Goal: Information Seeking & Learning: Learn about a topic

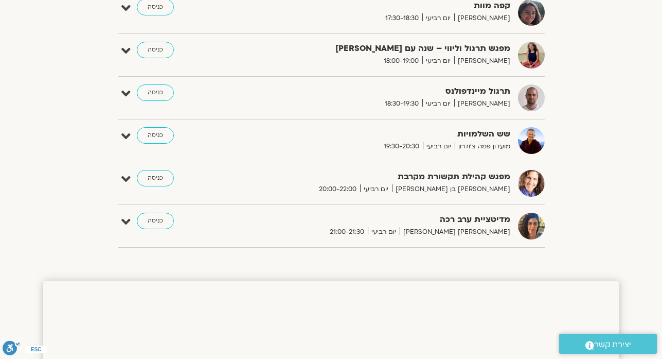
scroll to position [637, 0]
click at [161, 180] on link "כניסה" at bounding box center [155, 178] width 37 height 16
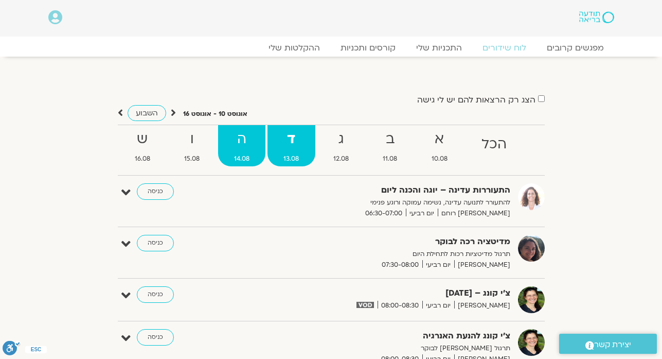
click at [240, 143] on strong "ה" at bounding box center [242, 139] width 48 height 23
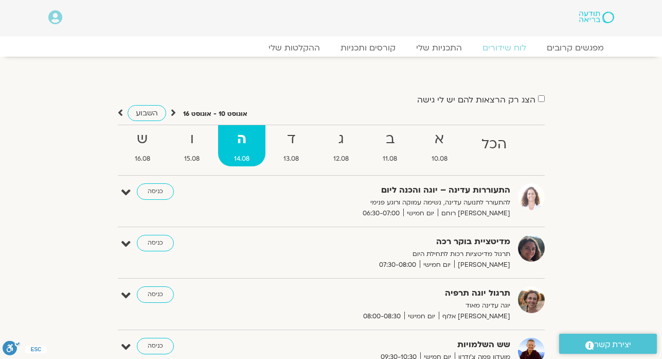
click at [240, 143] on strong "ה" at bounding box center [242, 139] width 48 height 23
click at [596, 174] on div "הצג רק הרצאות להם יש לי גישה אוגוסט 10 - אוגוסט 16 השבוע להציג אירועים שפתוחים …" at bounding box center [331, 343] width 576 height 501
